Goal: Check status: Check status

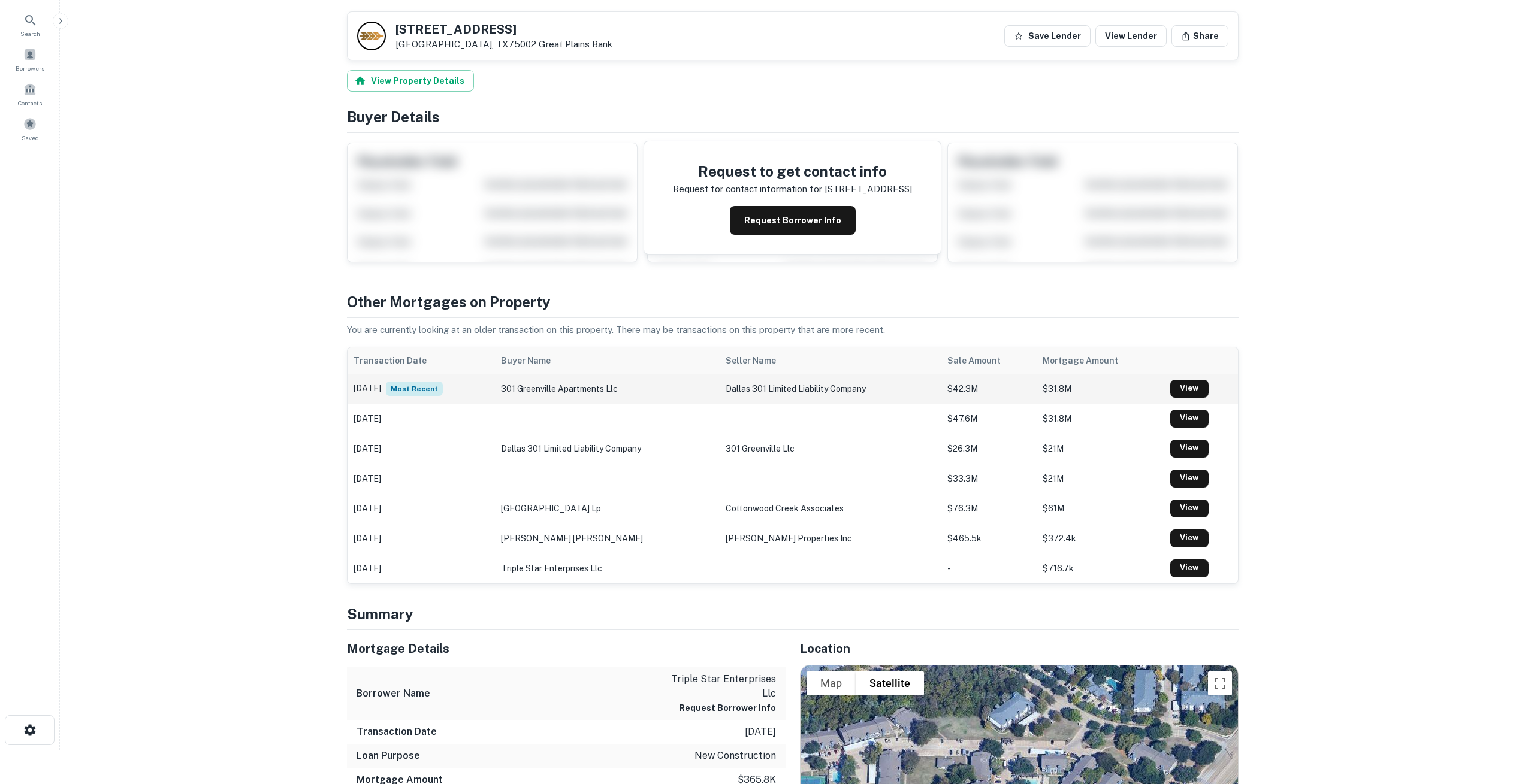
scroll to position [24, 0]
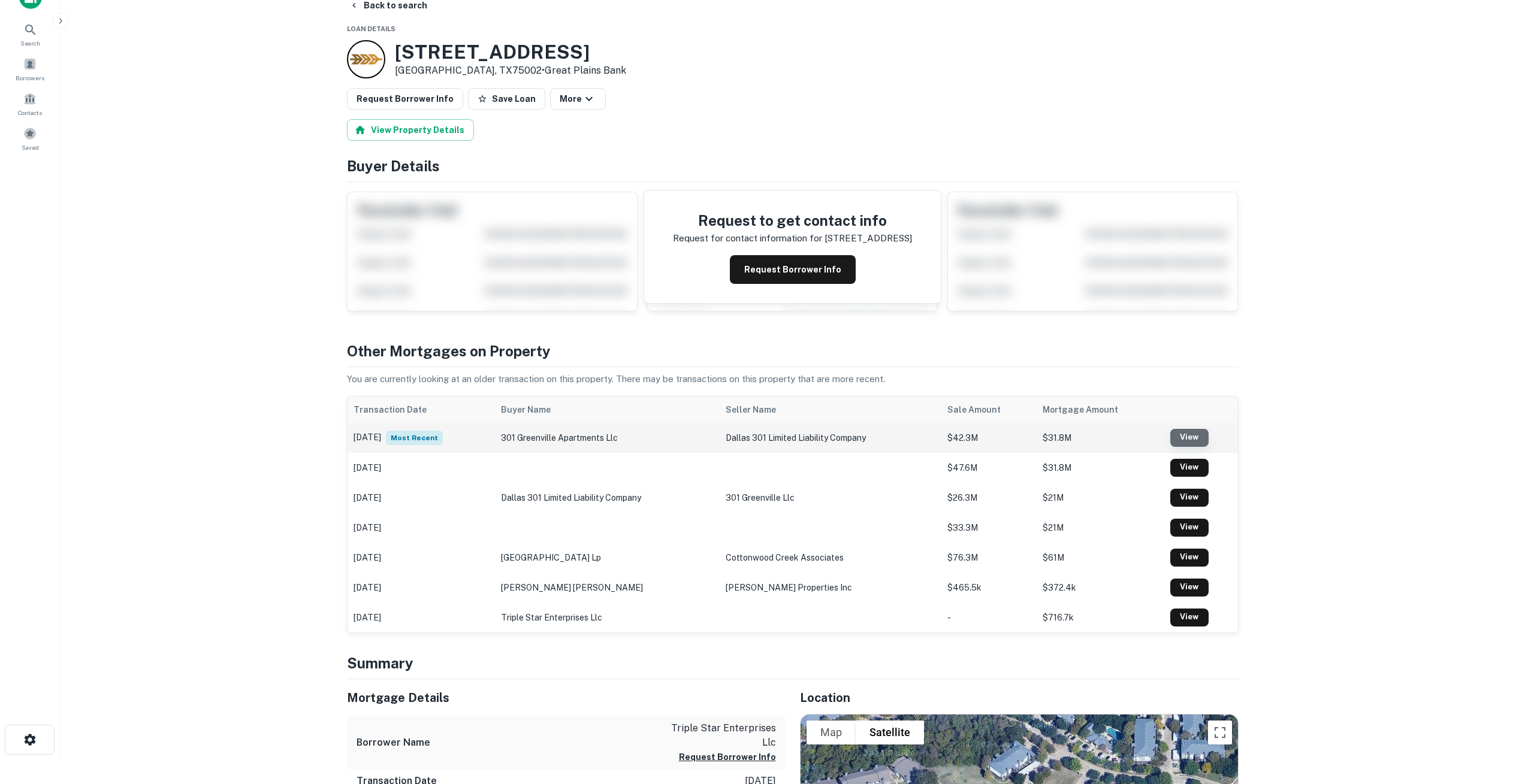
click at [1187, 430] on link "View" at bounding box center [1190, 438] width 38 height 18
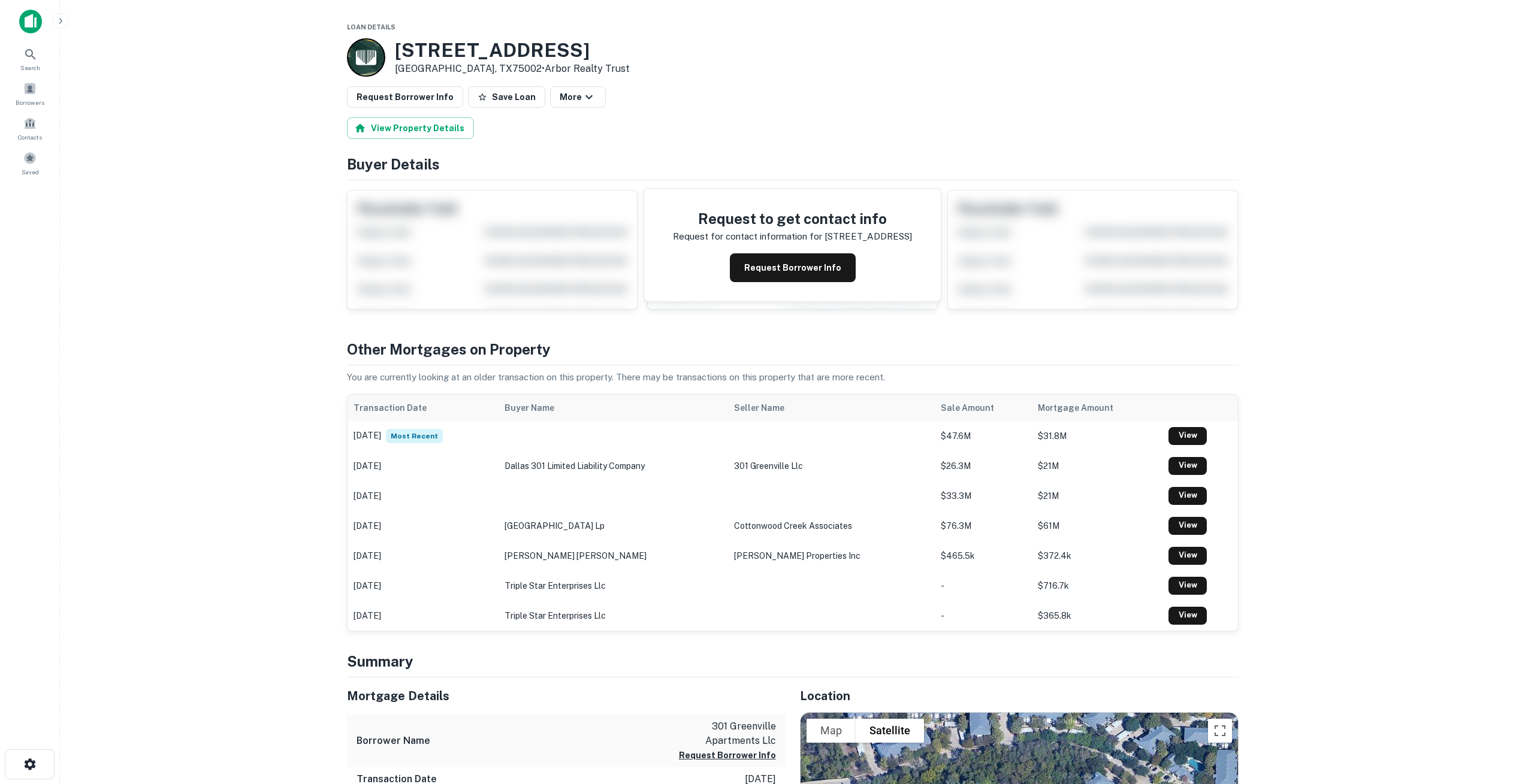
scroll to position [1, 0]
click at [777, 265] on button "Request Borrower Info" at bounding box center [793, 267] width 126 height 29
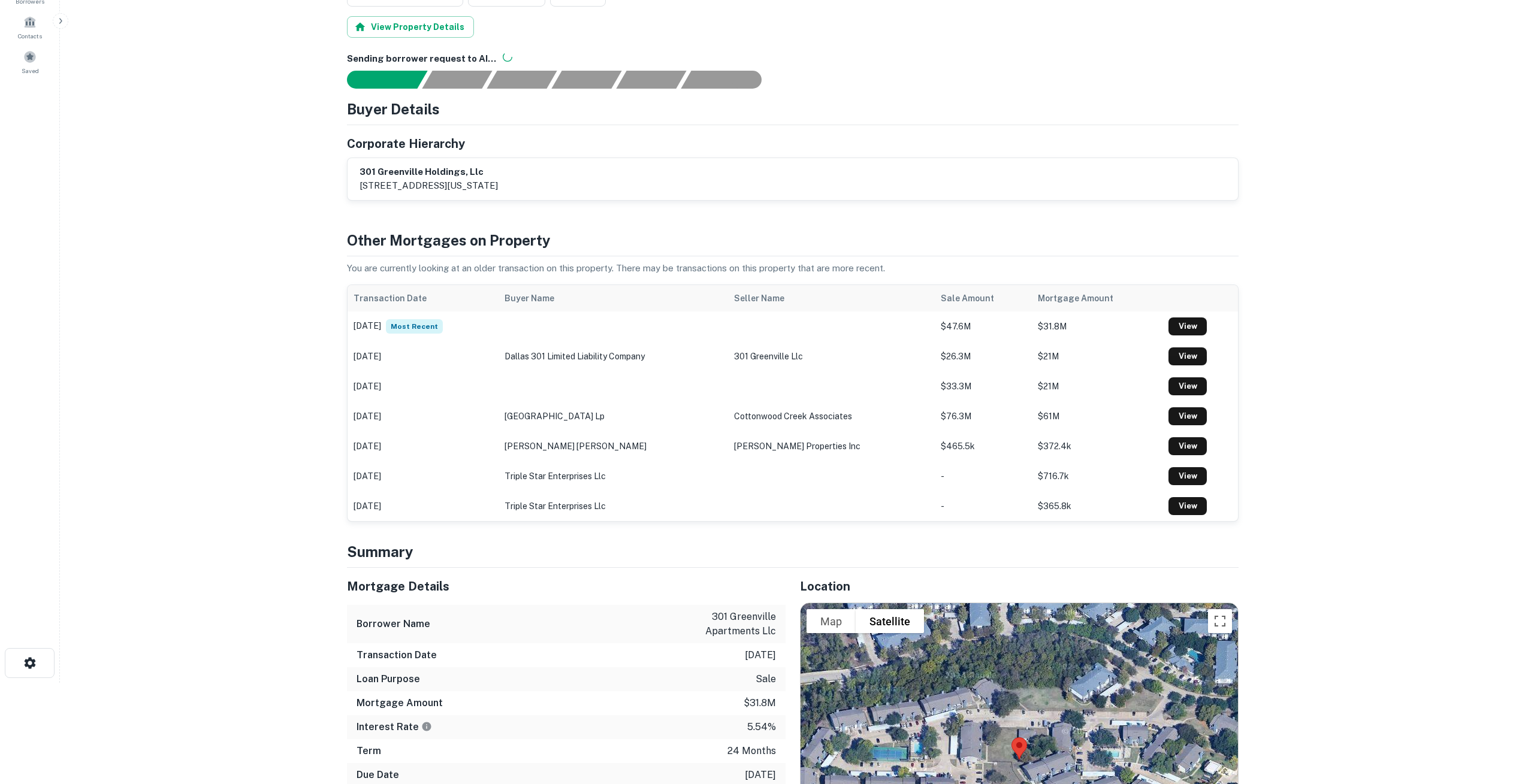
scroll to position [0, 0]
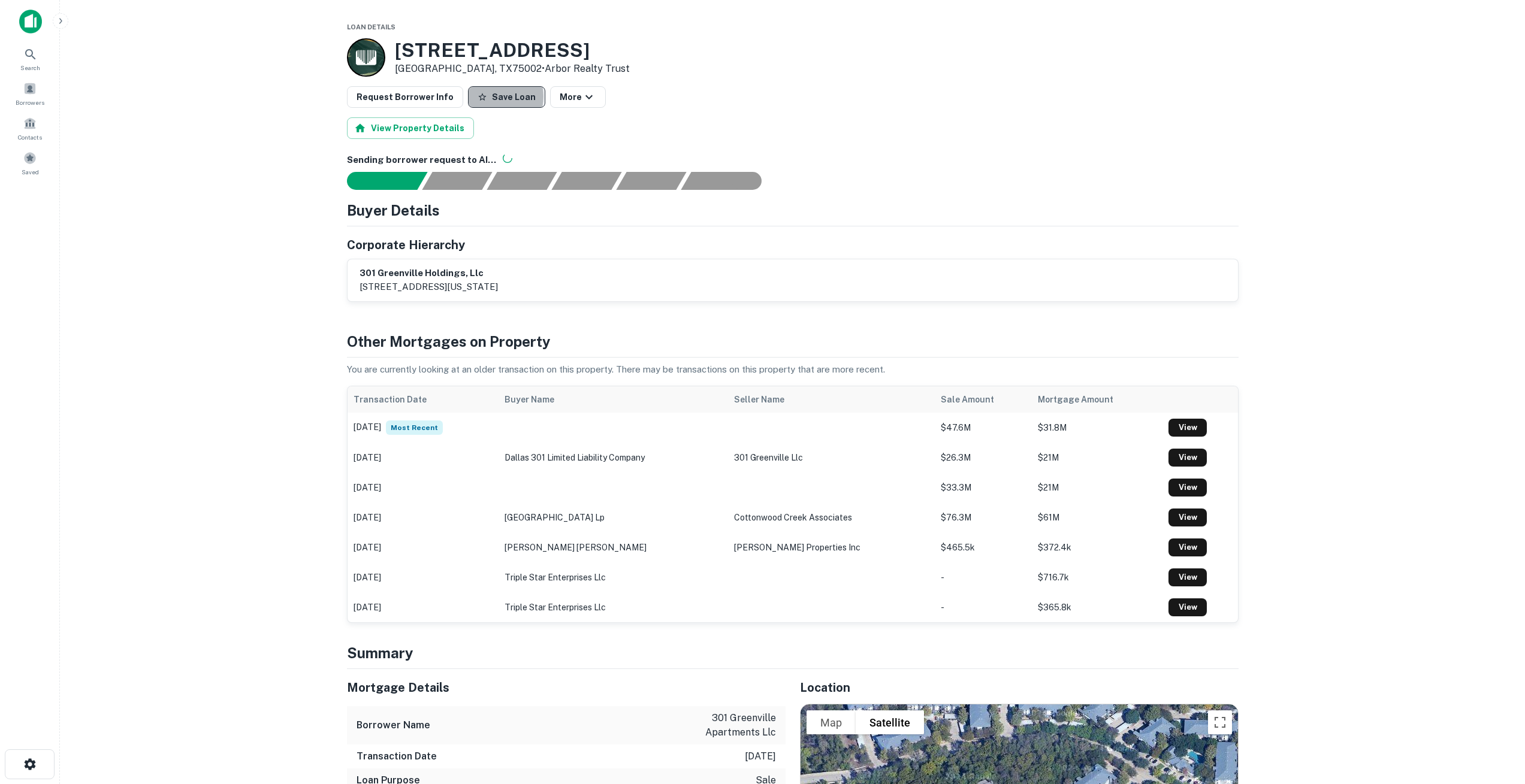
click at [481, 97] on button "Save Loan" at bounding box center [507, 97] width 77 height 22
